Goal: Find specific page/section

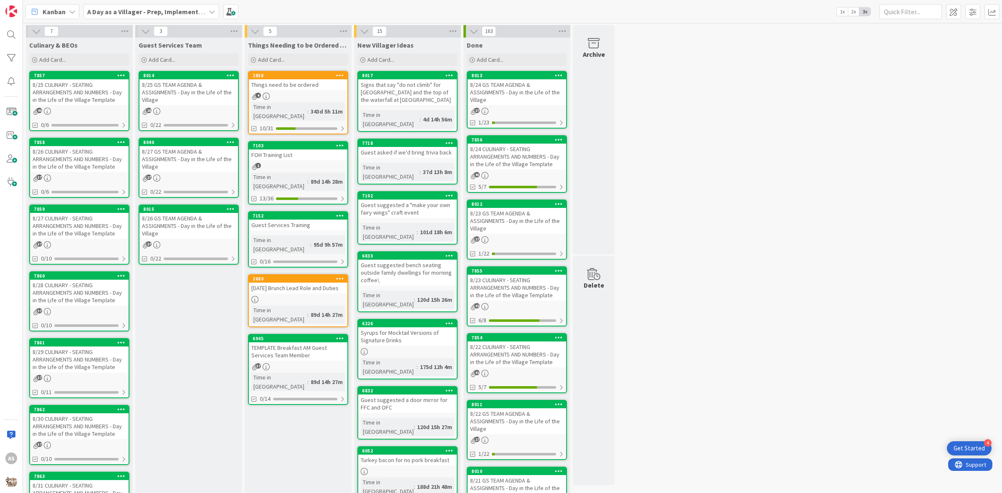
click at [63, 222] on div "8/27 CULINARY - SEATING ARRANGEMENTS AND NUMBERS - Day in the Life of the Villa…" at bounding box center [79, 226] width 99 height 26
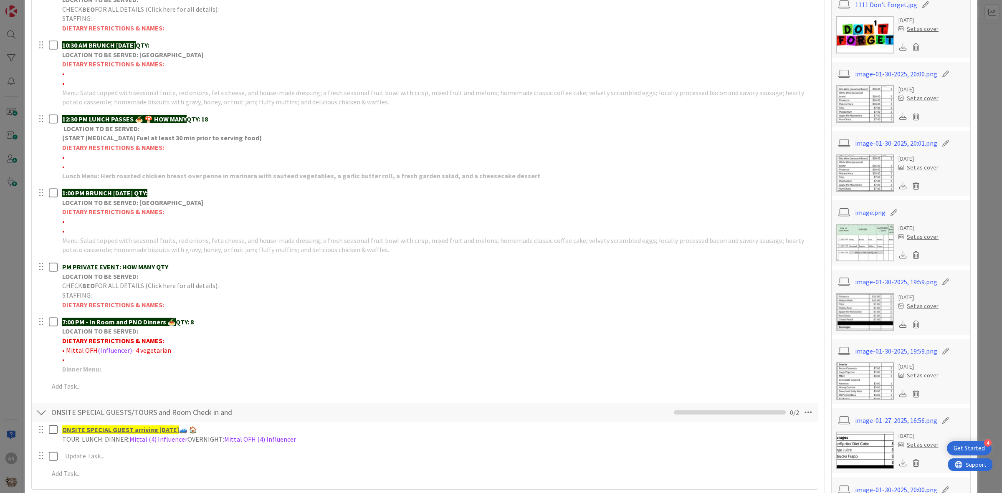
scroll to position [313, 0]
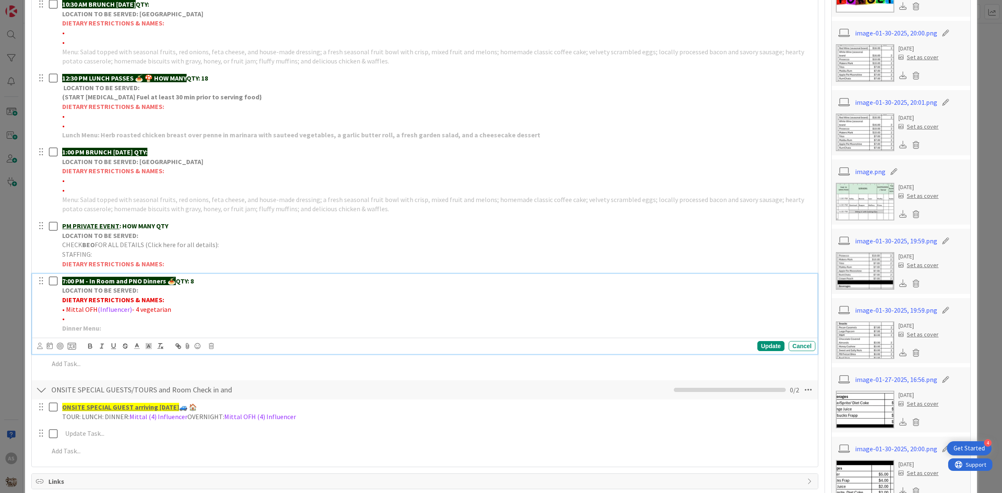
drag, startPoint x: 171, startPoint y: 312, endPoint x: 67, endPoint y: 312, distance: 103.9
click at [67, 312] on p "• Mittal OFH (Influencer) - 4 vegetarian" at bounding box center [437, 310] width 750 height 10
copy p "Mittal OFH (Influencer) - 4 vegetarian"
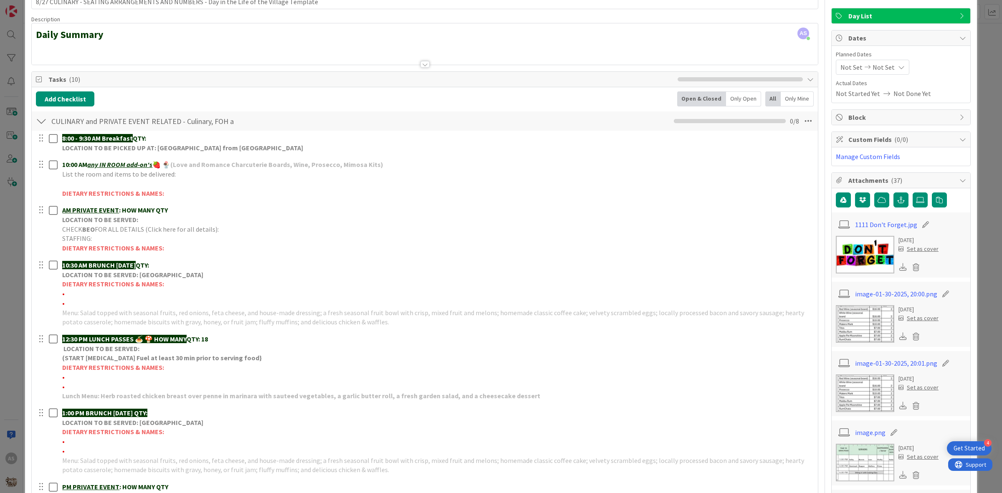
scroll to position [0, 0]
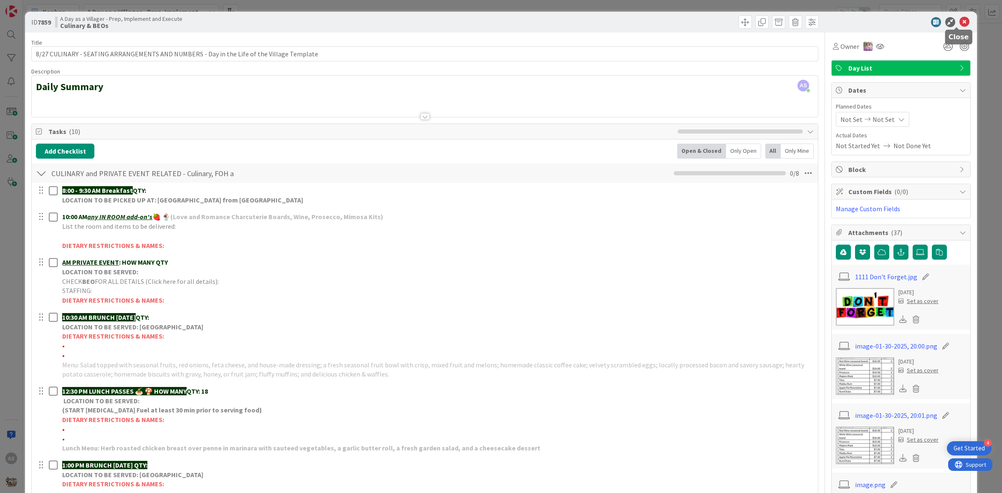
click at [959, 23] on icon at bounding box center [964, 22] width 10 height 10
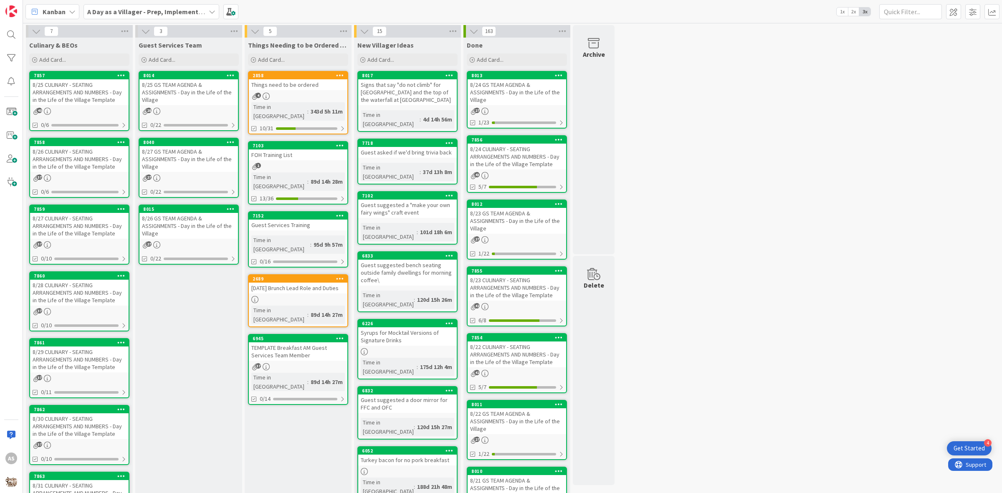
click at [70, 164] on div "8/26 CULINARY - SEATING ARRANGEMENTS AND NUMBERS - Day in the Life of the Villa…" at bounding box center [79, 159] width 99 height 26
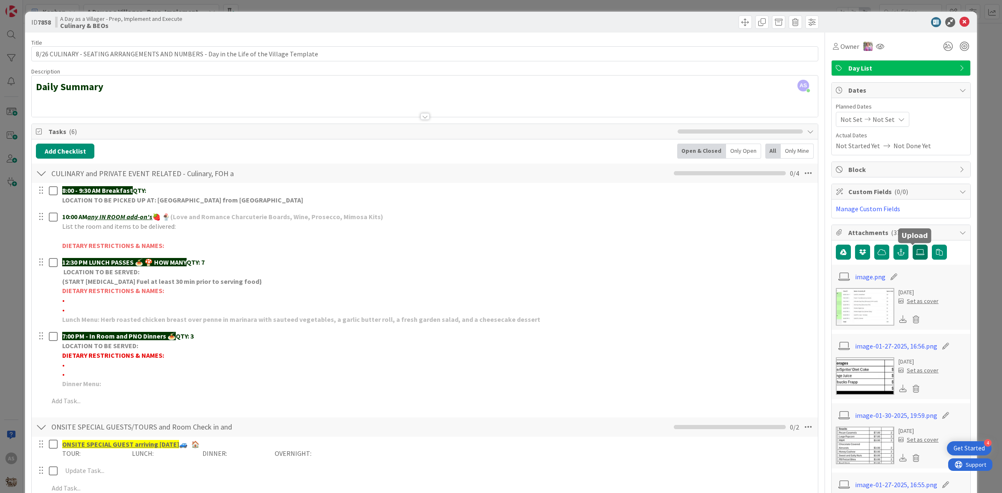
click at [913, 257] on label at bounding box center [920, 252] width 15 height 15
click at [913, 245] on input "file" at bounding box center [913, 245] width 0 height 0
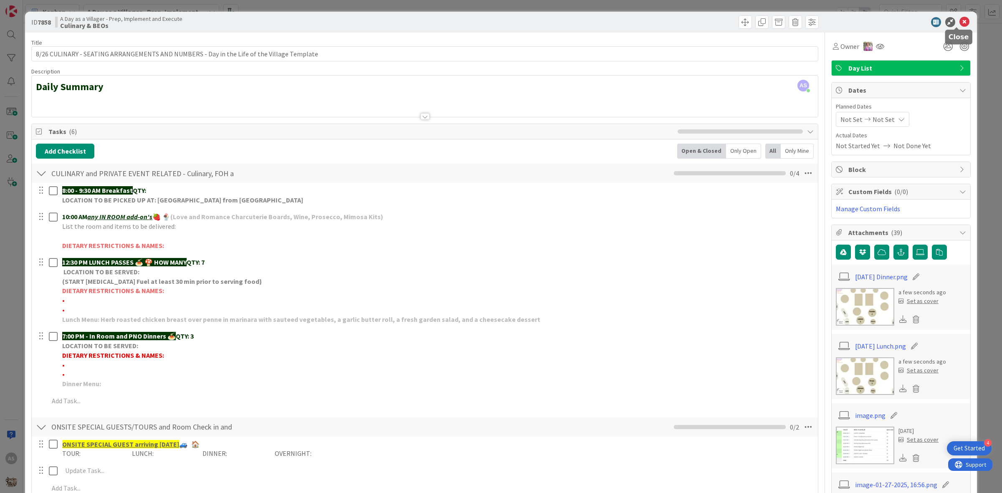
click at [959, 21] on icon at bounding box center [964, 22] width 10 height 10
